Goal: Check status: Check status

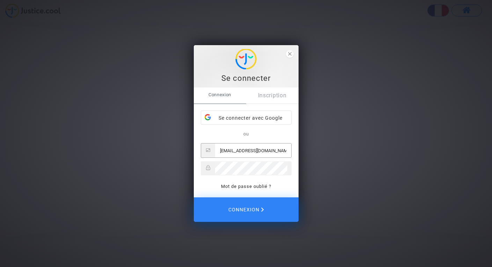
type input "[EMAIL_ADDRESS][DOMAIN_NAME]"
click at [254, 208] on span "Connexion" at bounding box center [245, 209] width 37 height 15
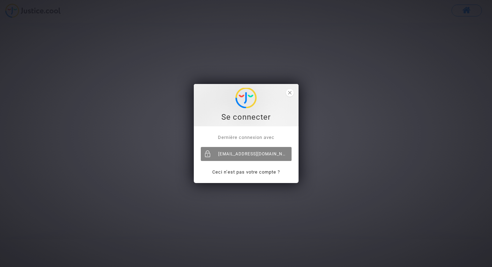
click at [249, 153] on div "[EMAIL_ADDRESS][DOMAIN_NAME]" at bounding box center [246, 154] width 91 height 14
click at [291, 95] on span "close" at bounding box center [290, 93] width 8 height 8
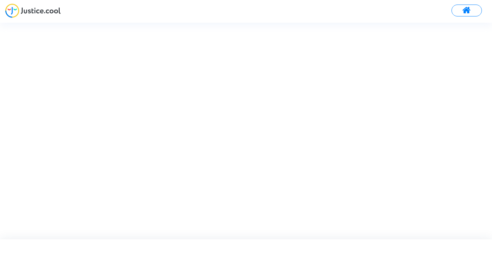
click at [49, 15] on img at bounding box center [33, 10] width 56 height 14
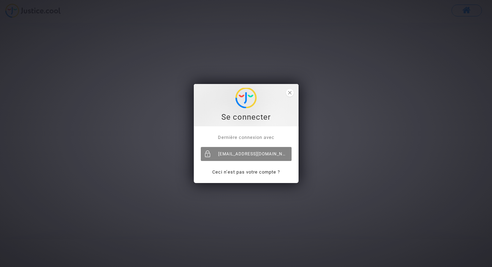
click at [262, 154] on div "[EMAIL_ADDRESS][DOMAIN_NAME]" at bounding box center [246, 154] width 91 height 14
click at [288, 92] on span "close" at bounding box center [290, 93] width 8 height 8
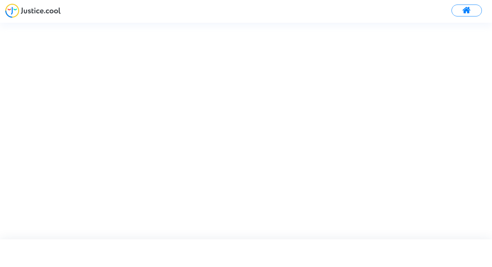
click at [466, 13] on span at bounding box center [467, 10] width 9 height 9
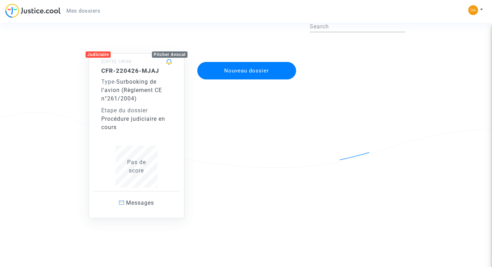
scroll to position [7, 0]
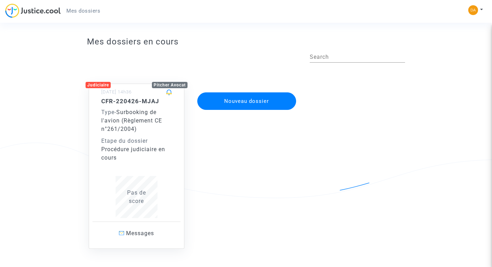
click at [148, 145] on div "Procédure judiciaire en cours" at bounding box center [136, 153] width 71 height 17
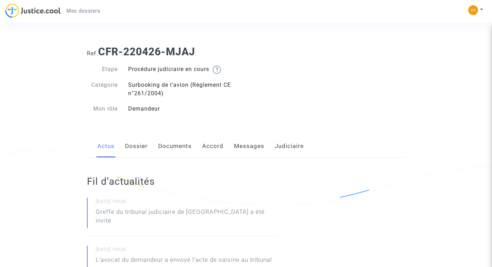
click at [206, 147] on link "Accord" at bounding box center [212, 146] width 21 height 23
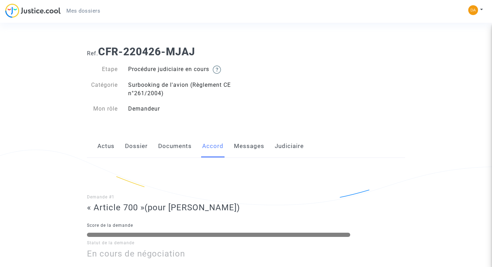
click at [243, 148] on link "Messages" at bounding box center [249, 146] width 30 height 23
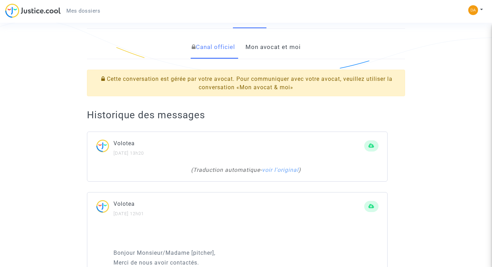
scroll to position [132, 0]
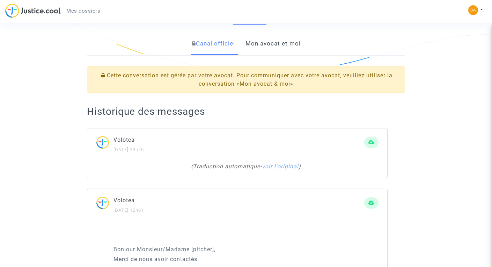
click at [280, 163] on link "voir l'original" at bounding box center [280, 166] width 37 height 7
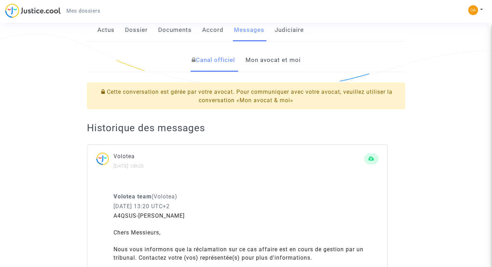
scroll to position [103, 0]
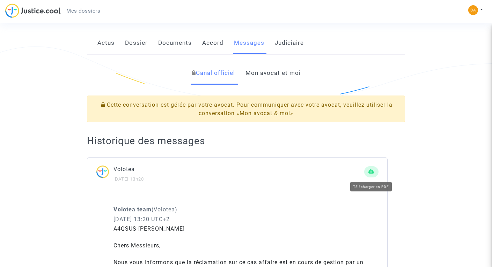
click at [369, 169] on icon at bounding box center [372, 171] width 6 height 5
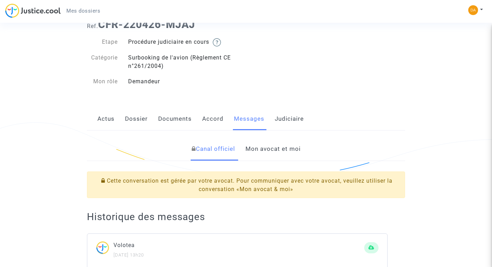
scroll to position [22, 0]
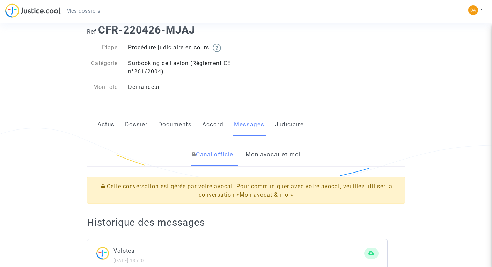
click at [282, 122] on link "Judiciaire" at bounding box center [289, 124] width 29 height 23
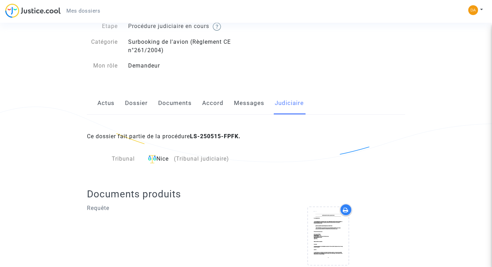
scroll to position [44, 0]
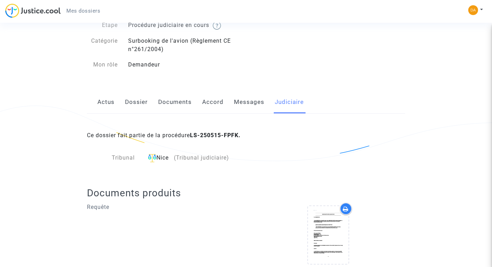
click at [239, 104] on link "Messages" at bounding box center [249, 102] width 30 height 23
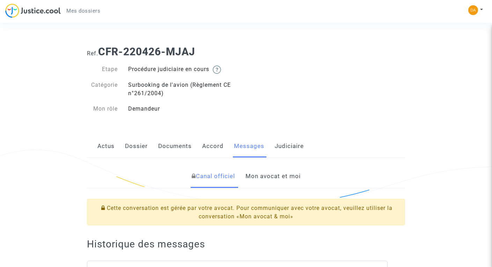
click at [282, 144] on link "Judiciaire" at bounding box center [289, 146] width 29 height 23
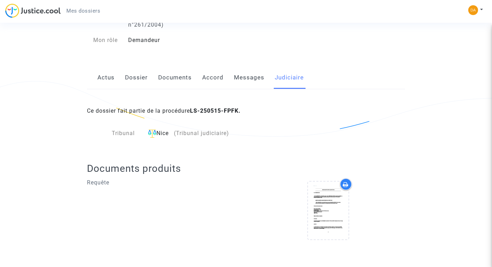
scroll to position [68, 0]
click at [242, 78] on link "Messages" at bounding box center [249, 77] width 30 height 23
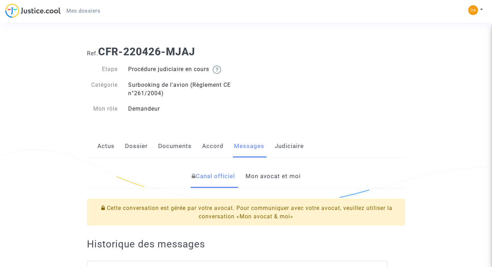
click at [258, 173] on link "Mon avocat et moi" at bounding box center [273, 176] width 55 height 23
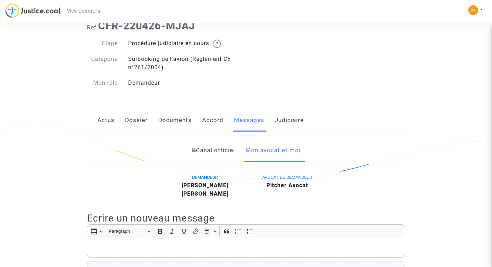
scroll to position [22, 0]
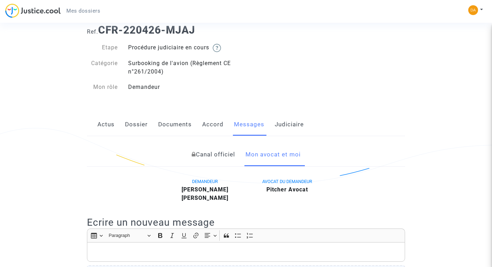
click at [215, 129] on link "Accord" at bounding box center [212, 124] width 21 height 23
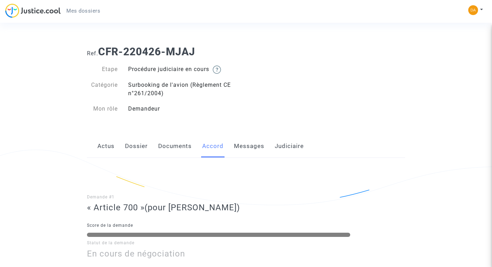
scroll to position [0, 0]
click at [184, 144] on link "Documents" at bounding box center [175, 146] width 34 height 23
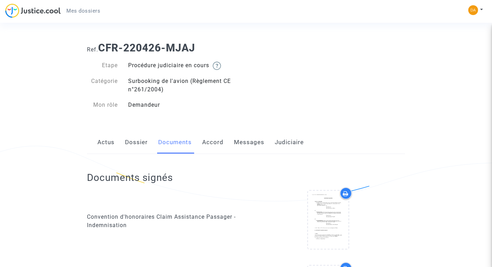
scroll to position [5, 0]
click at [136, 142] on link "Dossier" at bounding box center [136, 141] width 23 height 23
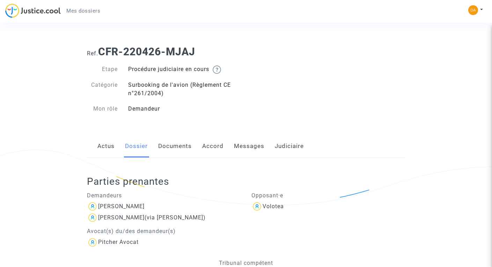
click at [112, 144] on link "Actus" at bounding box center [105, 146] width 17 height 23
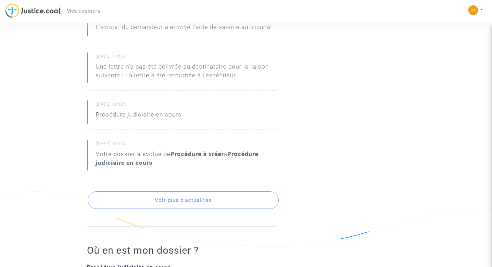
scroll to position [238, 0]
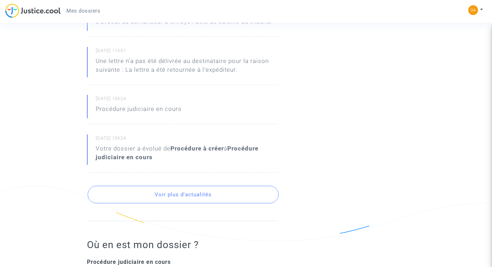
click at [219, 186] on button "Voir plus d'actualités" at bounding box center [183, 194] width 191 height 17
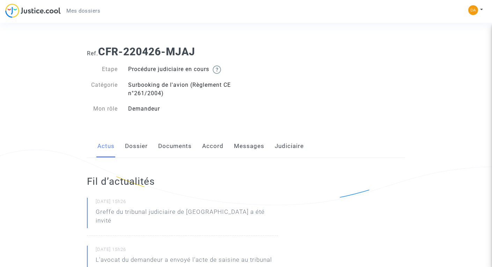
scroll to position [0, 0]
click at [471, 10] on img at bounding box center [474, 10] width 10 height 10
click at [453, 45] on link "Déconnexion" at bounding box center [455, 47] width 55 height 11
